Goal: Book appointment/travel/reservation

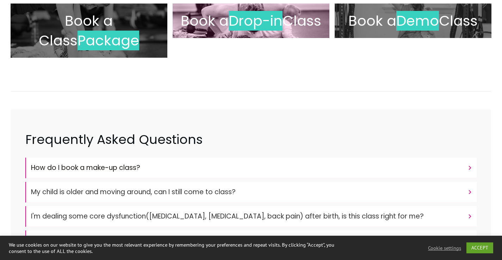
scroll to position [176, 0]
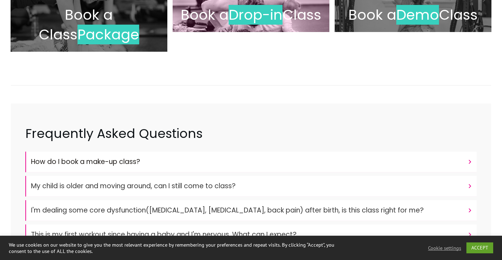
click at [268, 18] on span "Drop-in" at bounding box center [255, 15] width 54 height 20
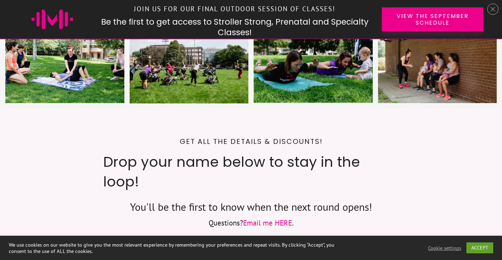
scroll to position [3331, 0]
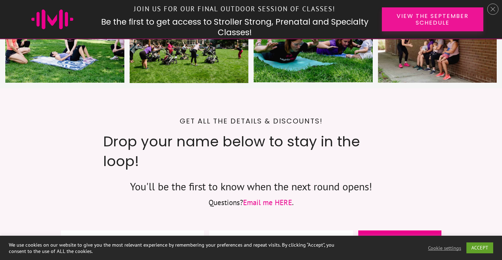
click at [437, 23] on span "View the September Schedule" at bounding box center [432, 19] width 77 height 13
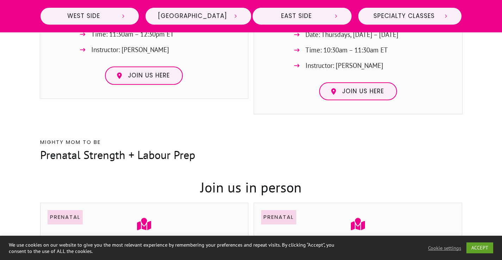
scroll to position [1514, 0]
